Goal: Transaction & Acquisition: Purchase product/service

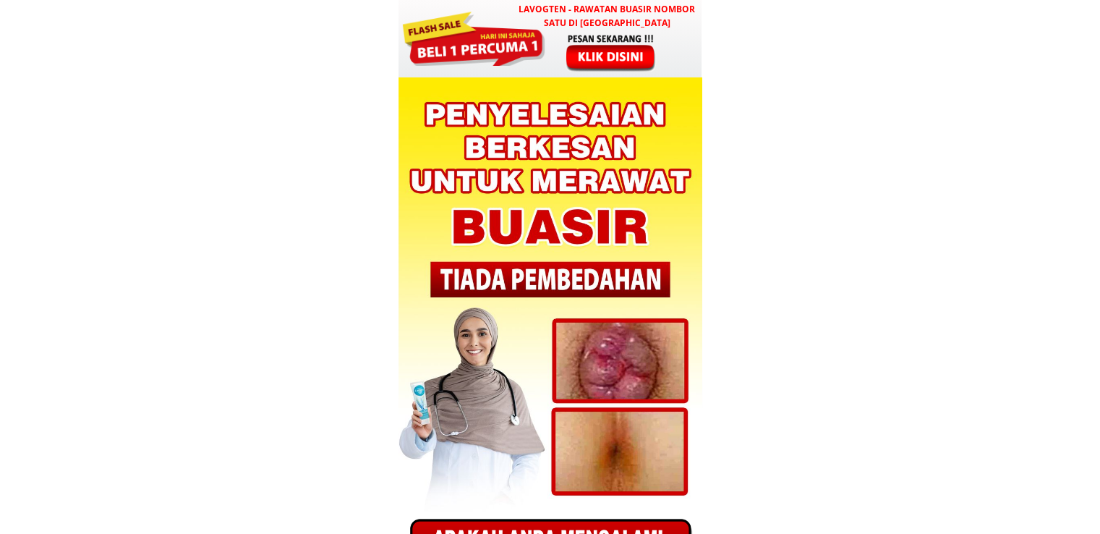
click at [587, 74] on div at bounding box center [549, 38] width 303 height 77
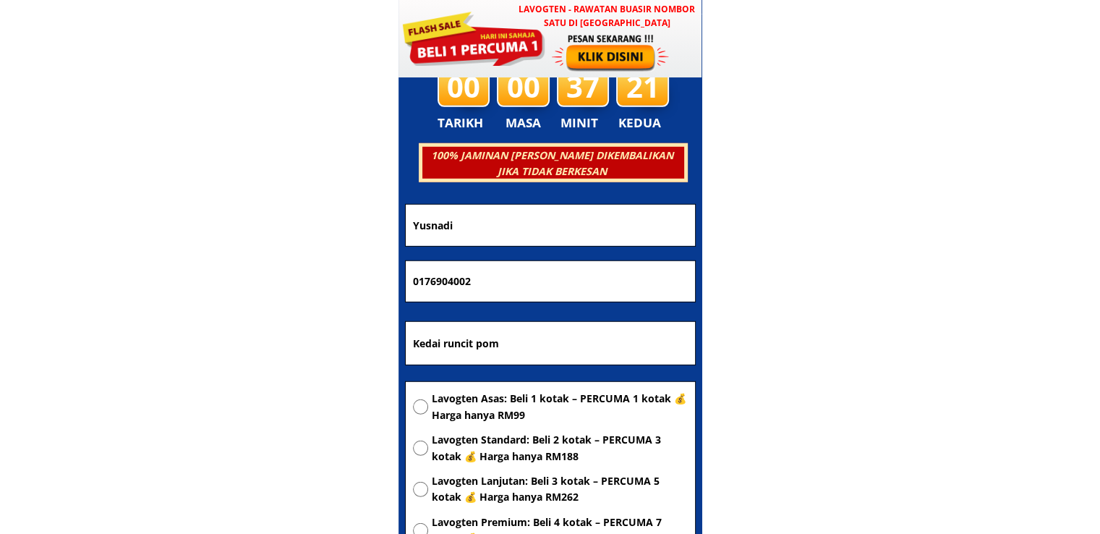
scroll to position [4110, 0]
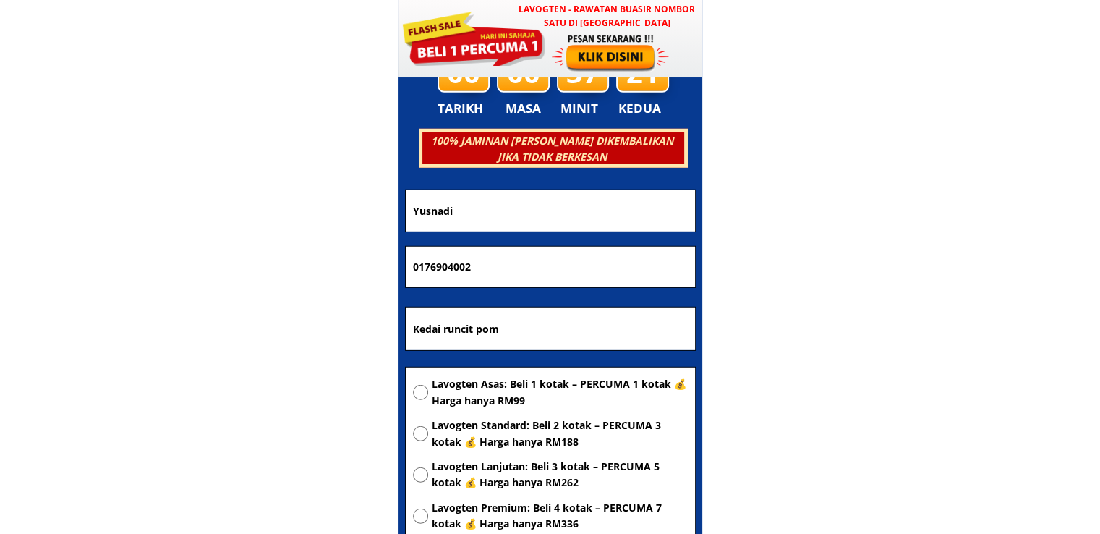
drag, startPoint x: 526, startPoint y: 265, endPoint x: 242, endPoint y: 257, distance: 284.2
paste input "135230380"
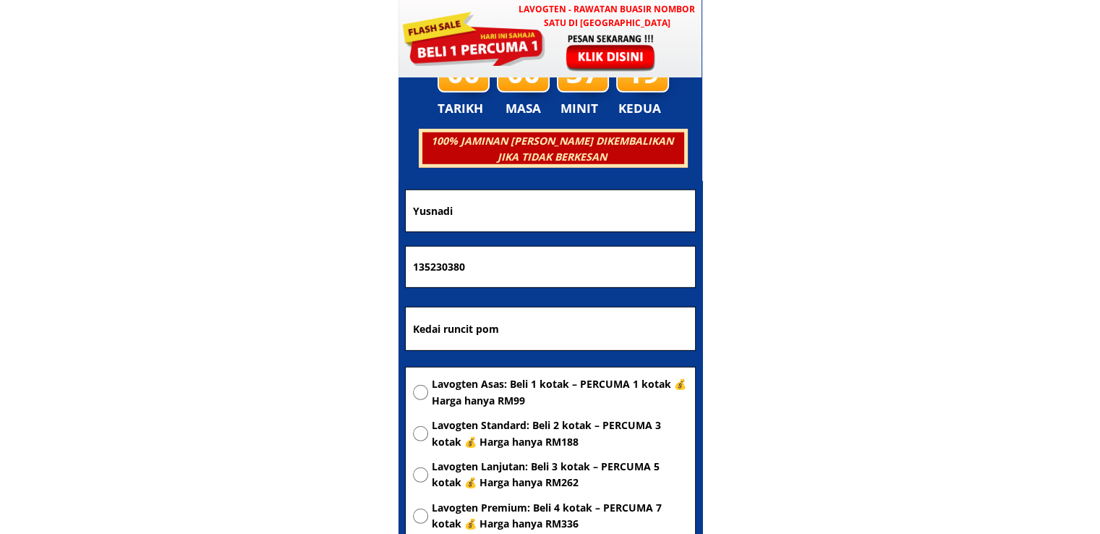
type input "135230380"
drag, startPoint x: 539, startPoint y: 203, endPoint x: 247, endPoint y: 197, distance: 291.4
paste input "[PERSON_NAME]"
type input "[PERSON_NAME]"
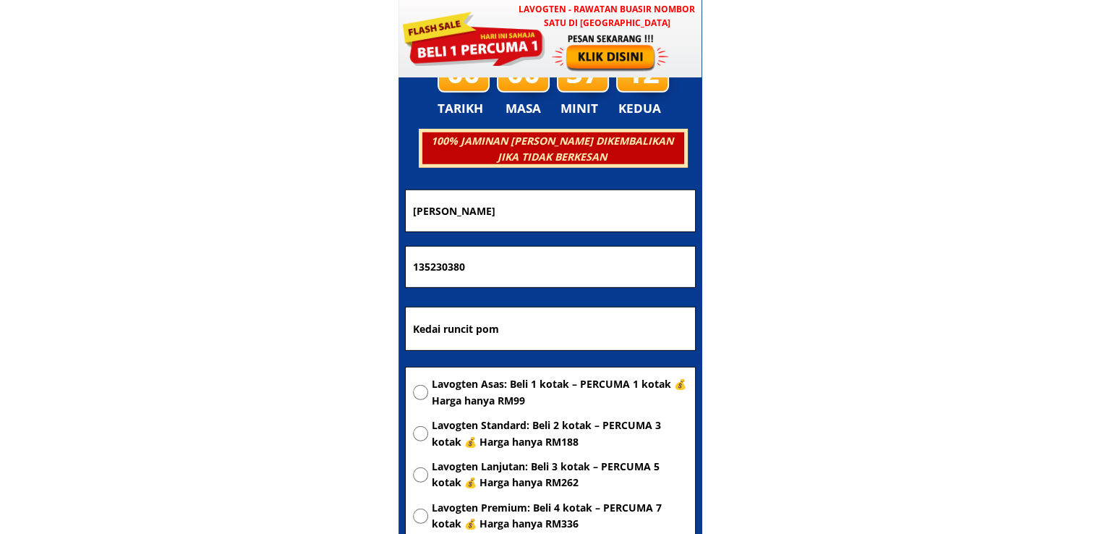
drag, startPoint x: 573, startPoint y: 328, endPoint x: 252, endPoint y: 367, distance: 323.3
paste input "uala Lumpur"
type input "[GEOGRAPHIC_DATA]"
click at [511, 368] on div "Lavogten Asas: Beli 1 kotak – PERCUMA 1 kotak 💰 Harga hanya RM99 Lavogten Stand…" at bounding box center [550, 457] width 289 height 181
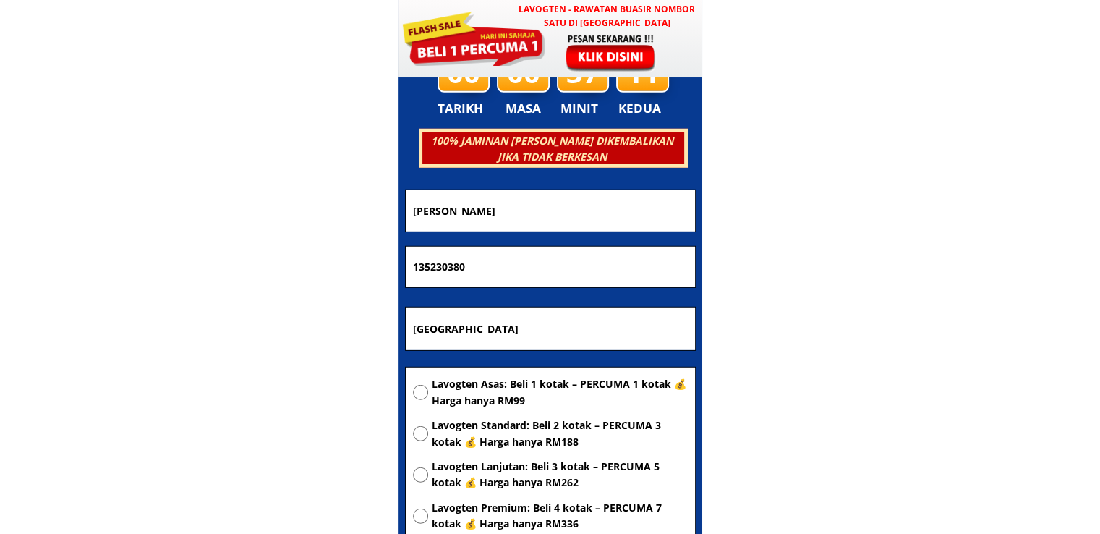
click at [521, 382] on span "Lavogten Asas: Beli 1 kotak – PERCUMA 1 kotak 💰 Harga hanya RM99" at bounding box center [560, 392] width 256 height 33
radio input "true"
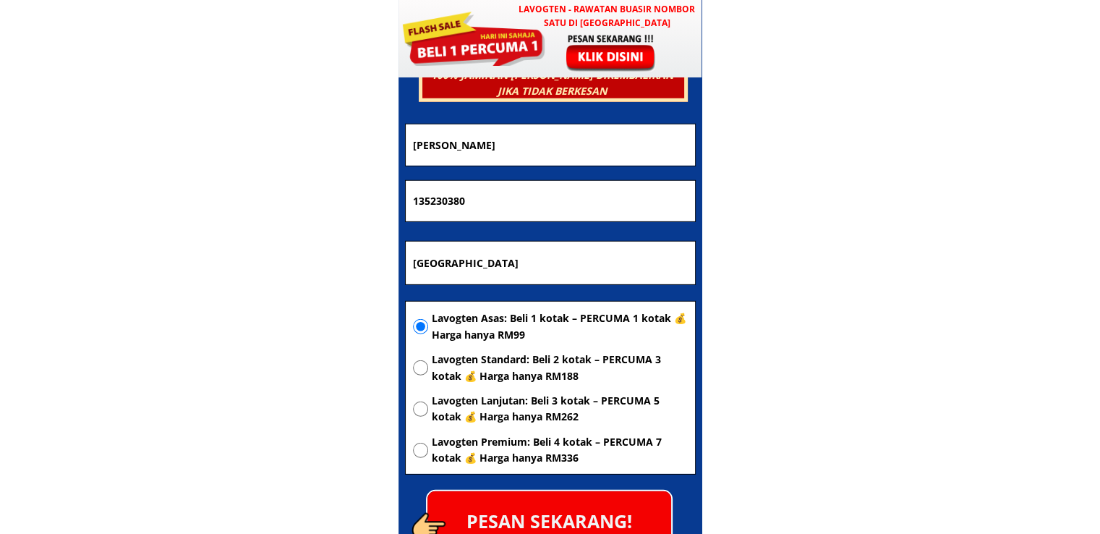
scroll to position [4254, 0]
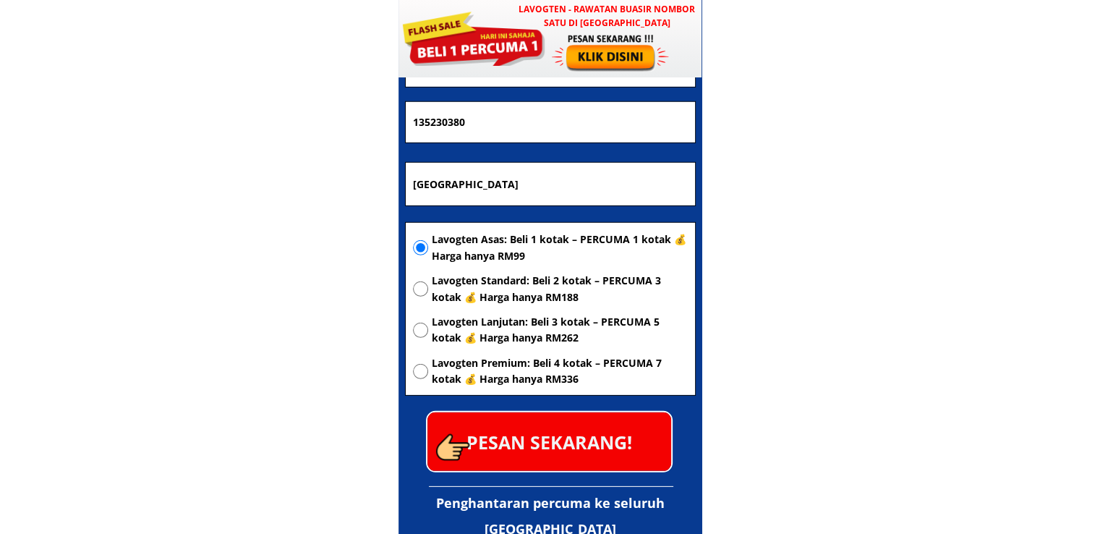
click at [616, 432] on p "PESAN SEKARANG!" at bounding box center [549, 441] width 244 height 59
